Goal: Find specific page/section: Find specific page/section

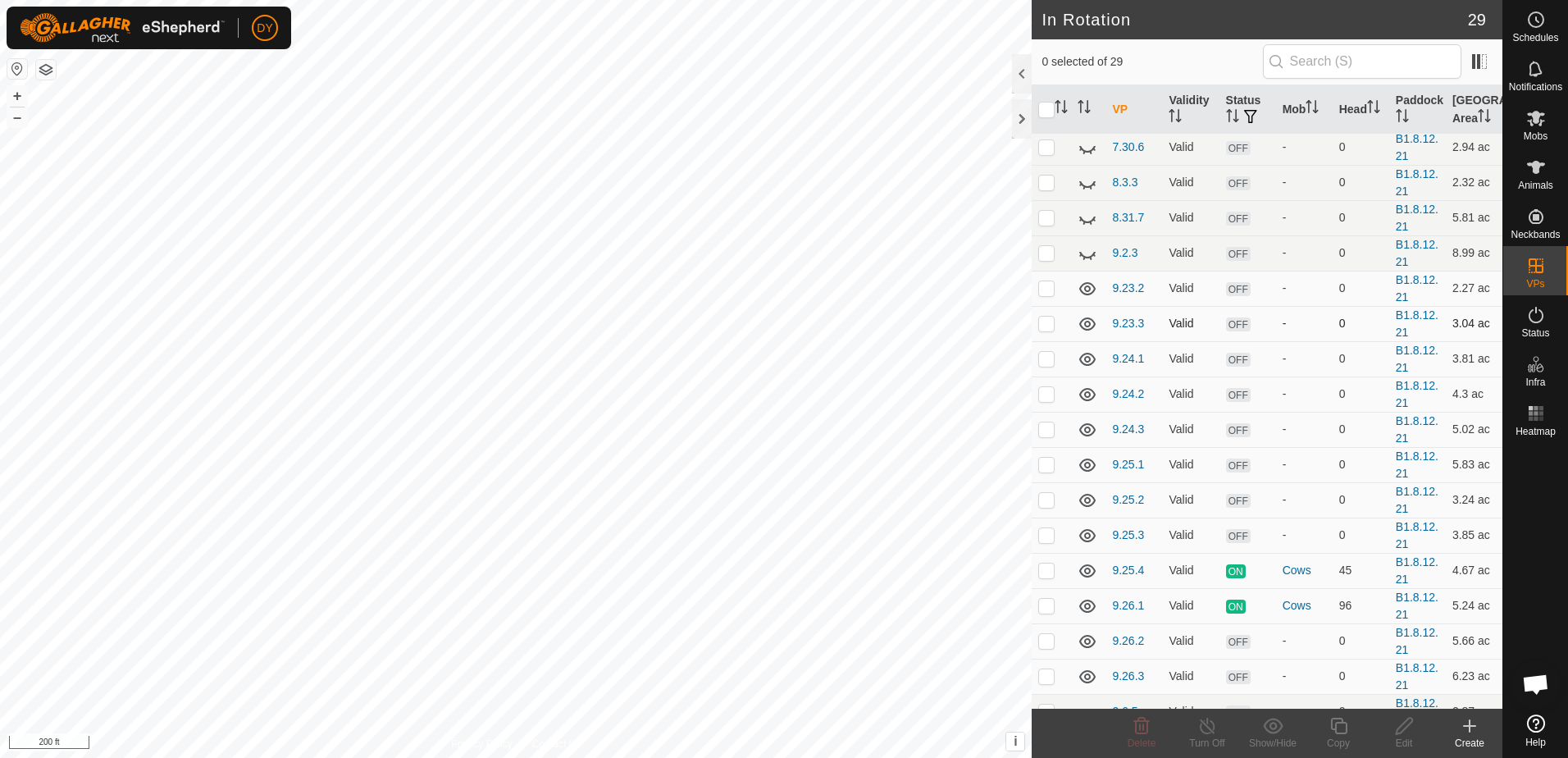
scroll to position [246, 0]
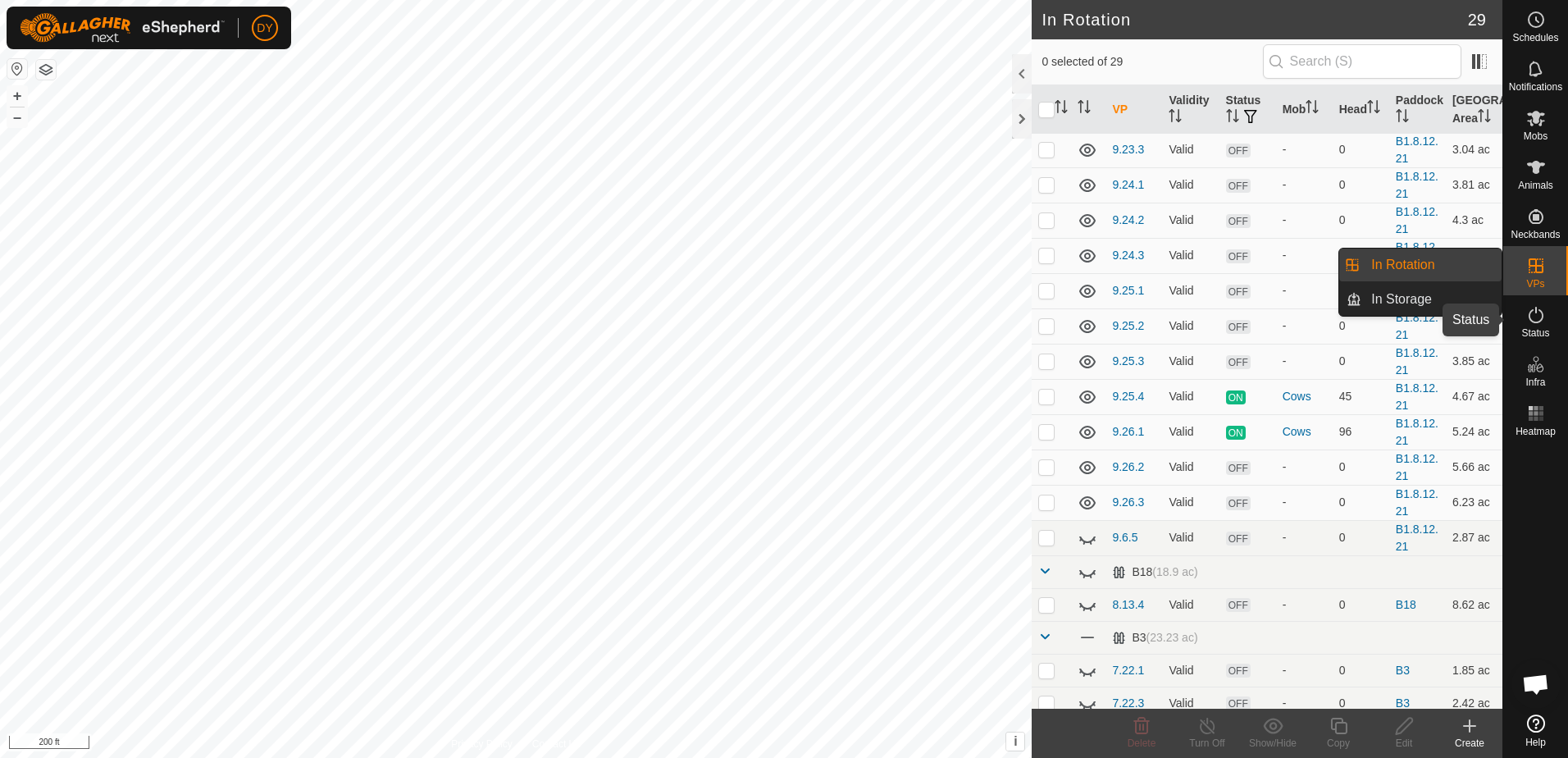
click at [1534, 321] on icon at bounding box center [1536, 315] width 19 height 19
